Goal: Information Seeking & Learning: Learn about a topic

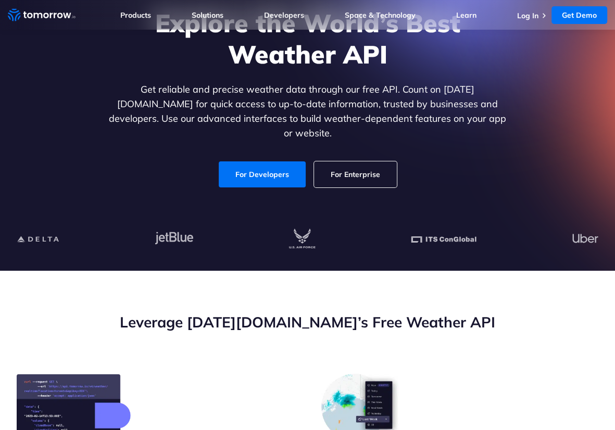
scroll to position [260, 0]
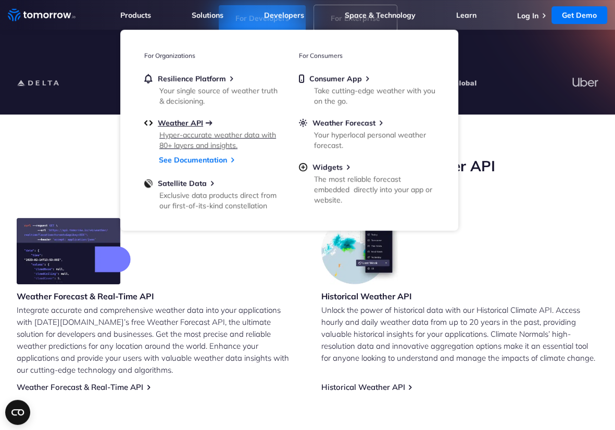
click at [188, 121] on span "Weather API" at bounding box center [180, 122] width 45 height 9
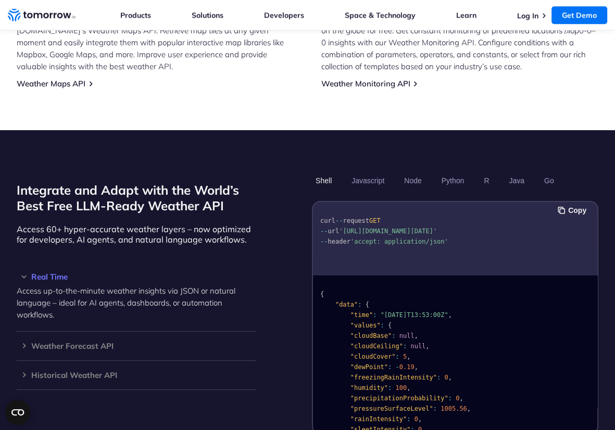
scroll to position [885, 0]
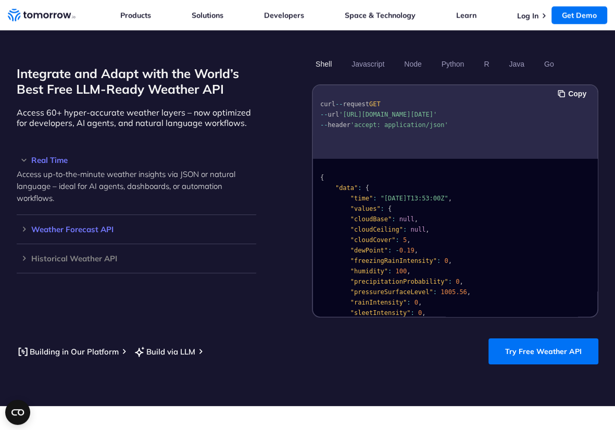
click at [72, 232] on h3 "Weather Forecast API" at bounding box center [137, 229] width 240 height 8
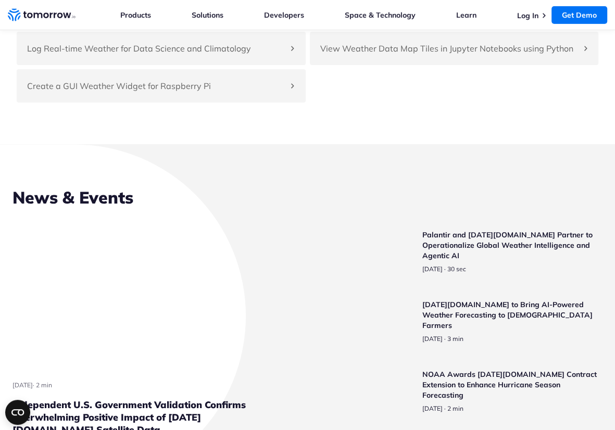
scroll to position [2603, 0]
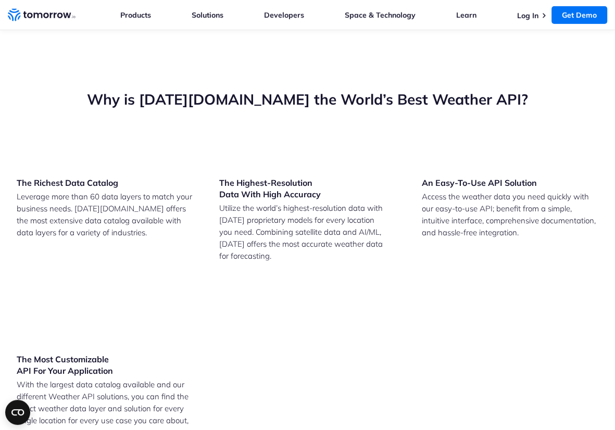
drag, startPoint x: 68, startPoint y: 229, endPoint x: 203, endPoint y: 228, distance: 134.9
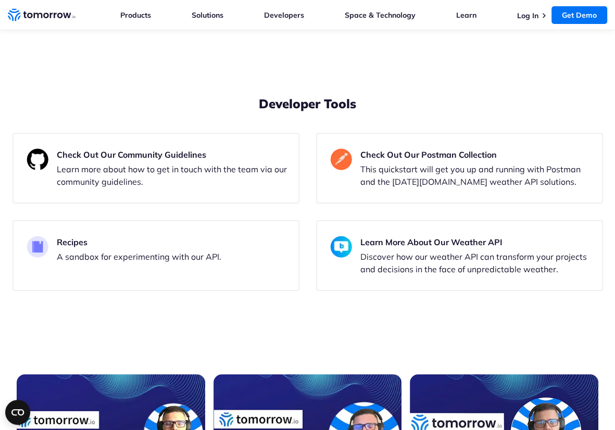
scroll to position [3072, 0]
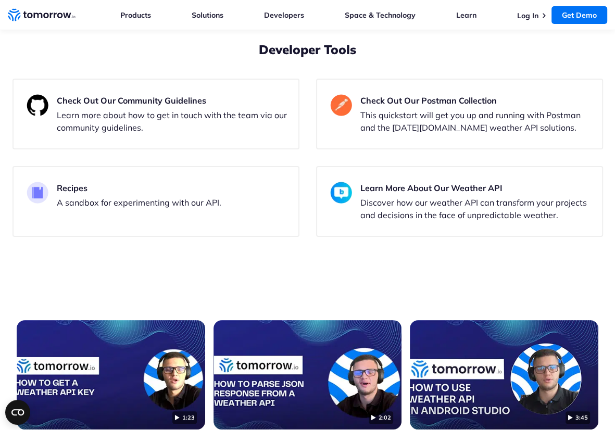
drag, startPoint x: 29, startPoint y: 183, endPoint x: 217, endPoint y: 238, distance: 195.5
drag, startPoint x: 272, startPoint y: 236, endPoint x: 225, endPoint y: 186, distance: 68.9
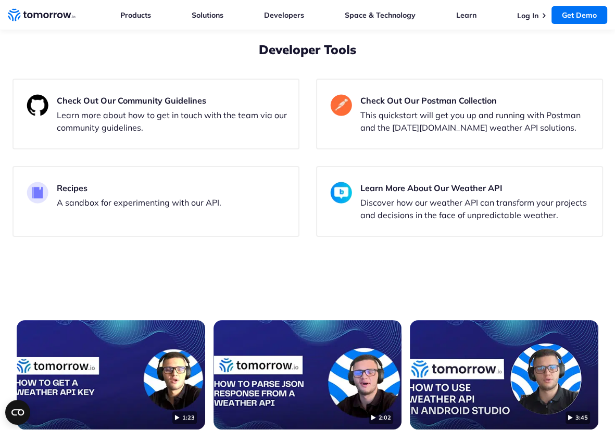
drag, startPoint x: 425, startPoint y: 179, endPoint x: 535, endPoint y: 210, distance: 113.7
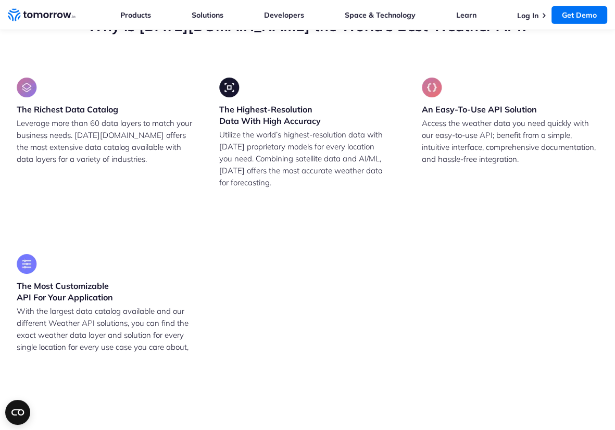
scroll to position [2589, 0]
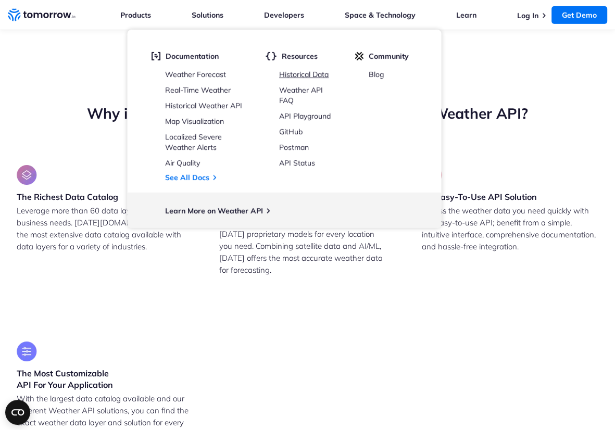
click at [287, 77] on link "Historical Data" at bounding box center [303, 74] width 49 height 9
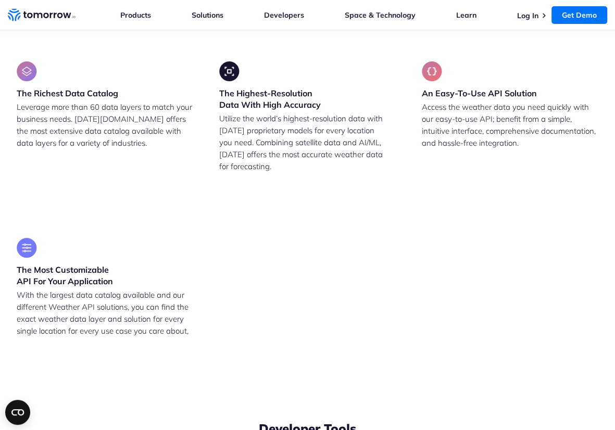
scroll to position [2589, 0]
